Goal: Information Seeking & Learning: Learn about a topic

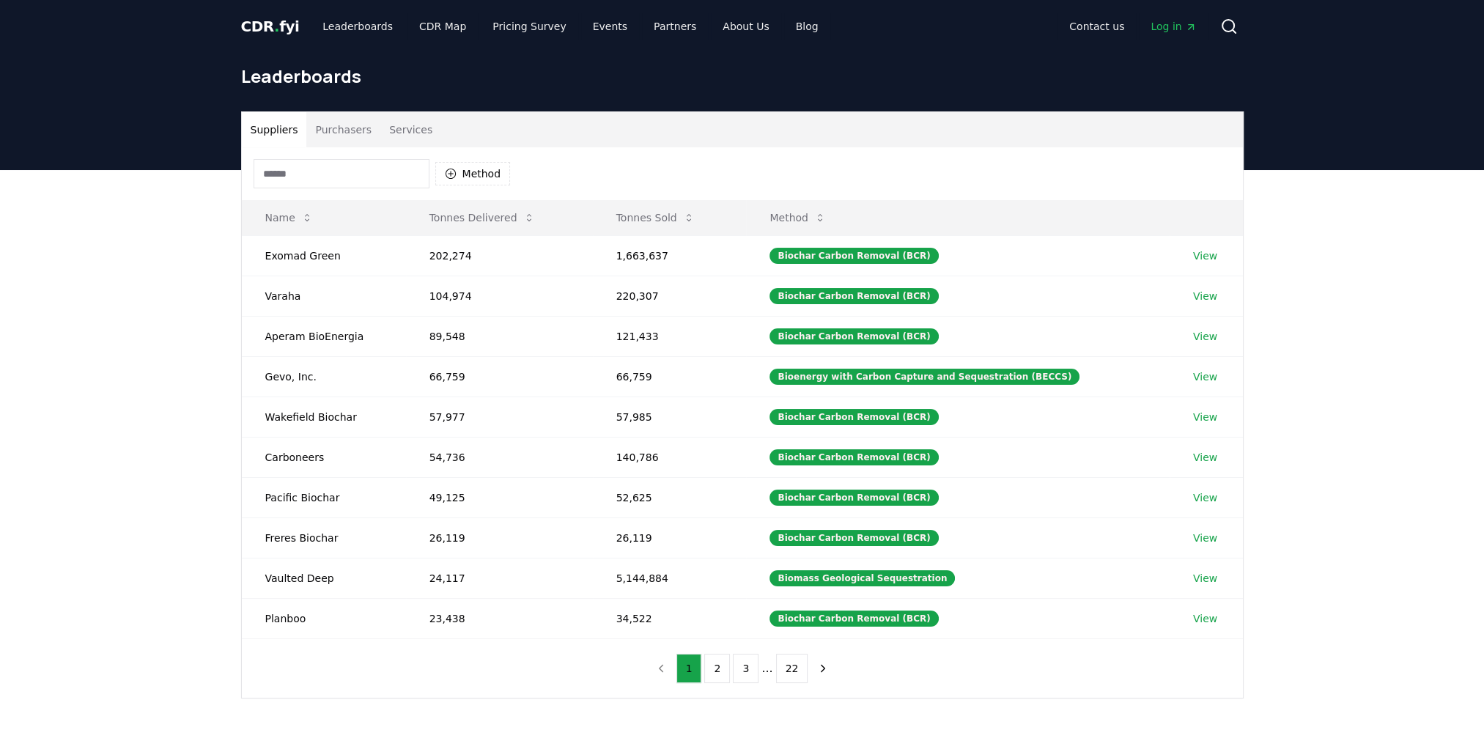
click at [277, 23] on span "CDR . fyi" at bounding box center [270, 27] width 59 height 18
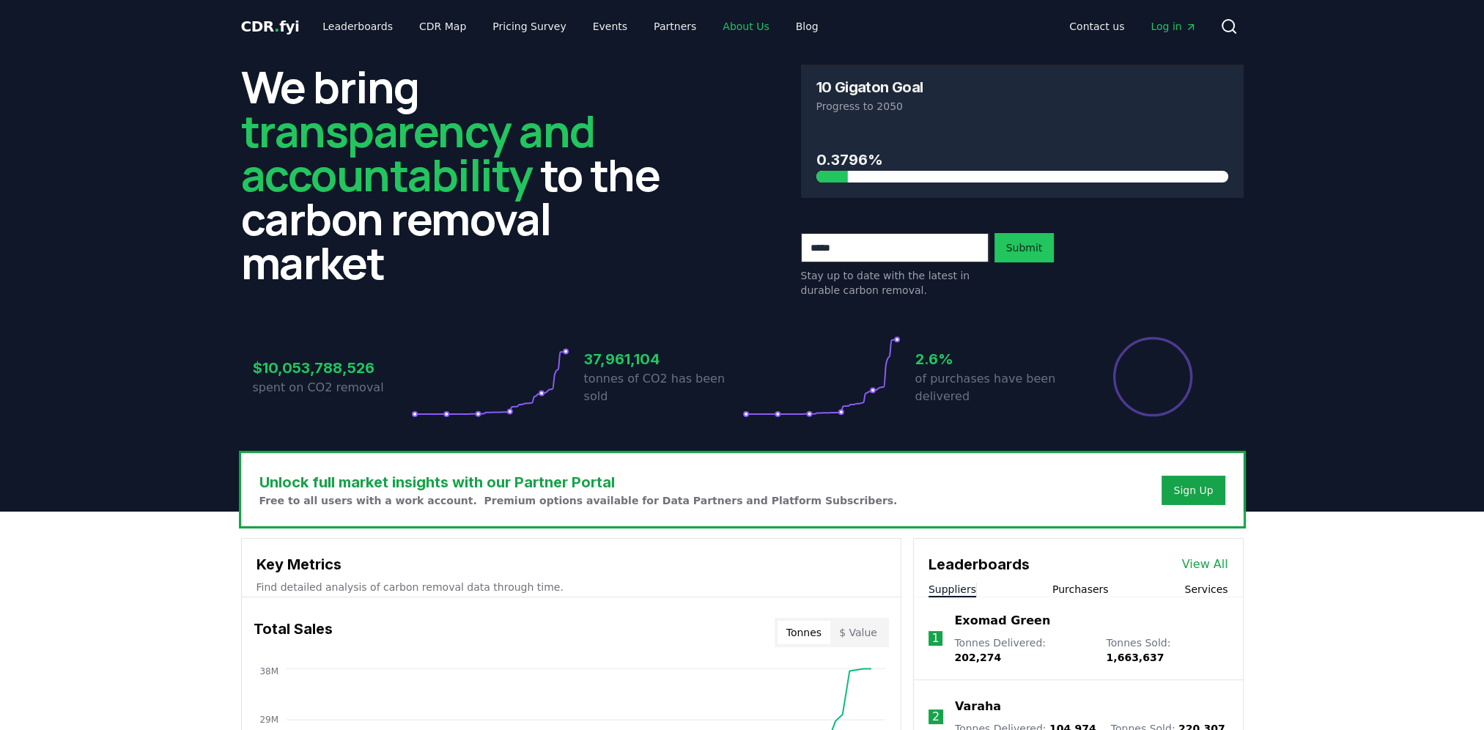
click at [731, 27] on link "About Us" at bounding box center [746, 26] width 70 height 26
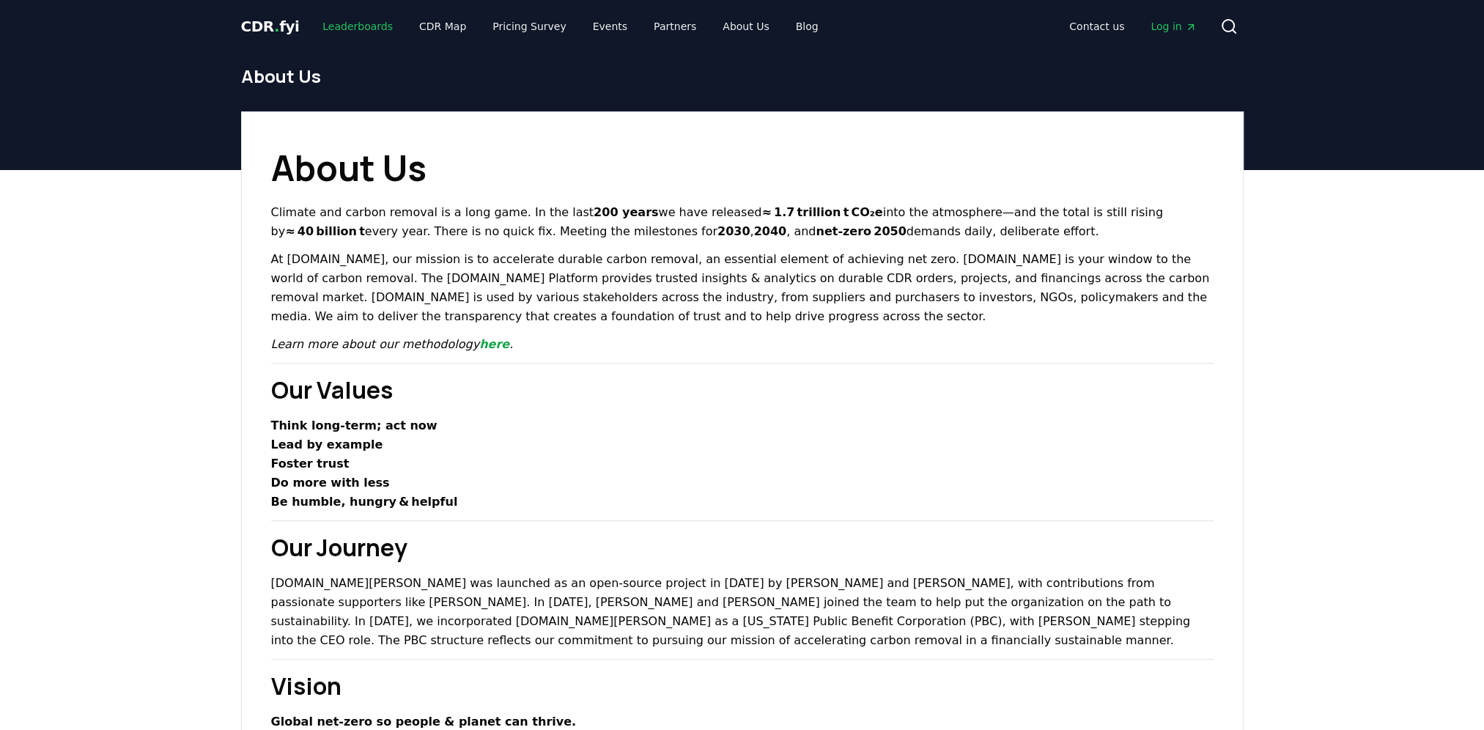
click at [357, 24] on link "Leaderboards" at bounding box center [358, 26] width 94 height 26
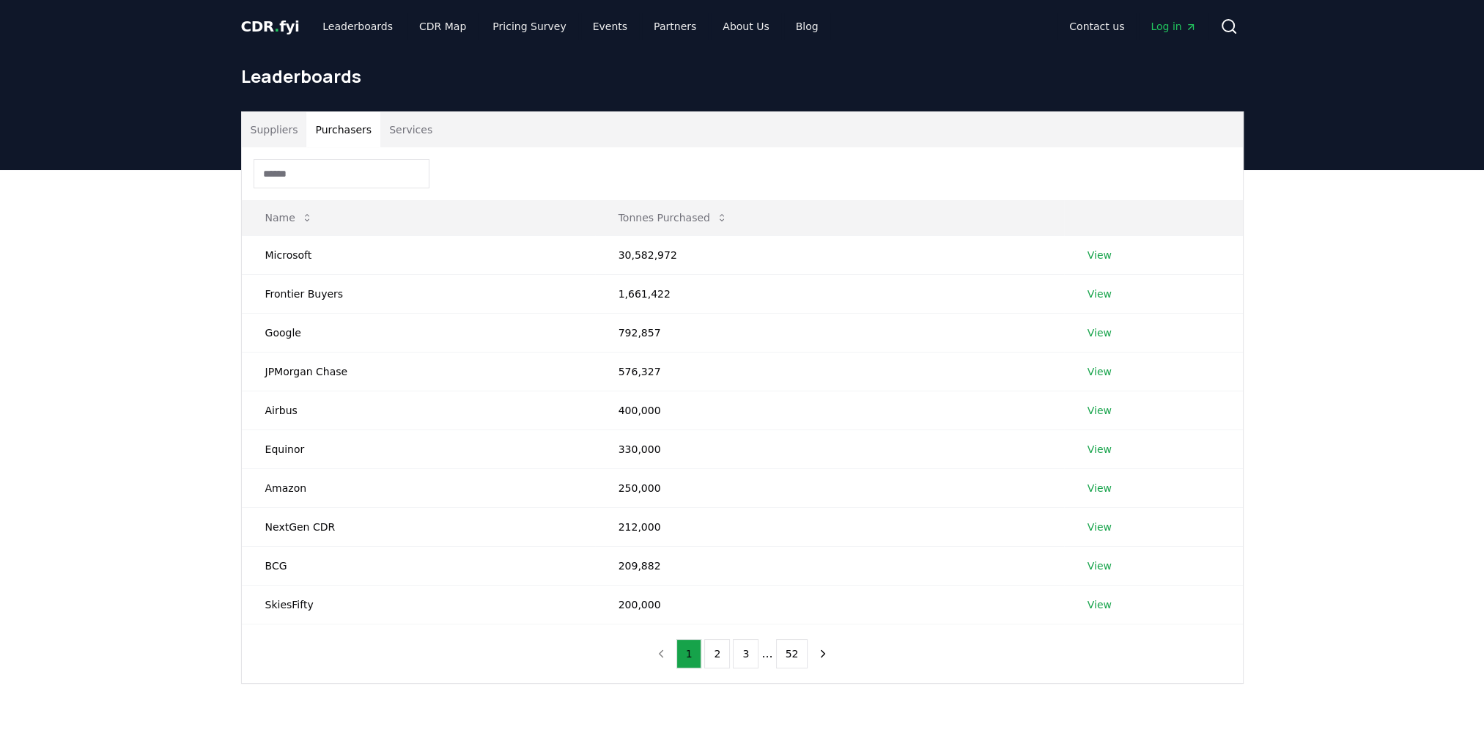
click at [334, 123] on button "Purchasers" at bounding box center [343, 129] width 74 height 35
click at [291, 135] on button "Suppliers" at bounding box center [274, 129] width 65 height 35
